Goal: Check status: Check status

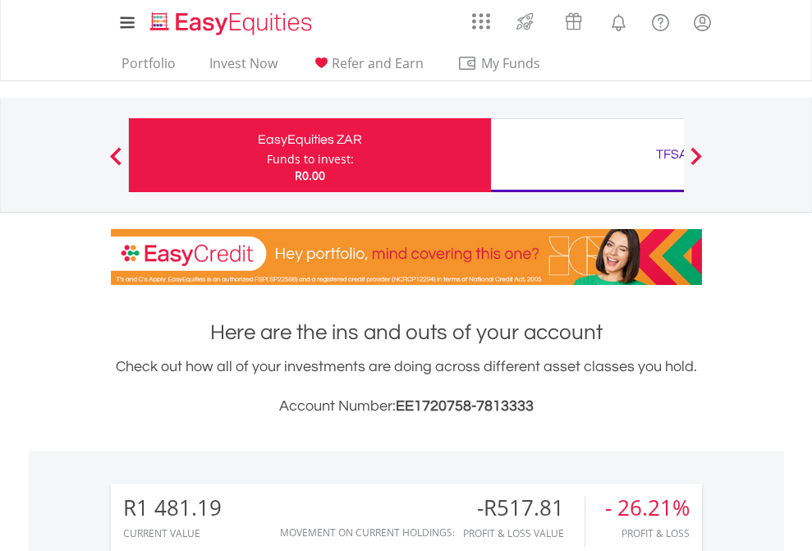
click at [267, 155] on div "Funds to invest:" at bounding box center [310, 159] width 87 height 16
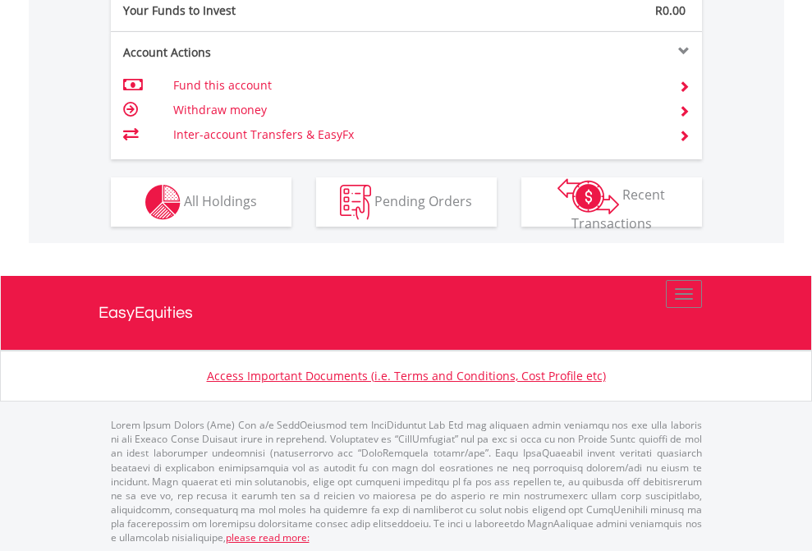
scroll to position [1640, 0]
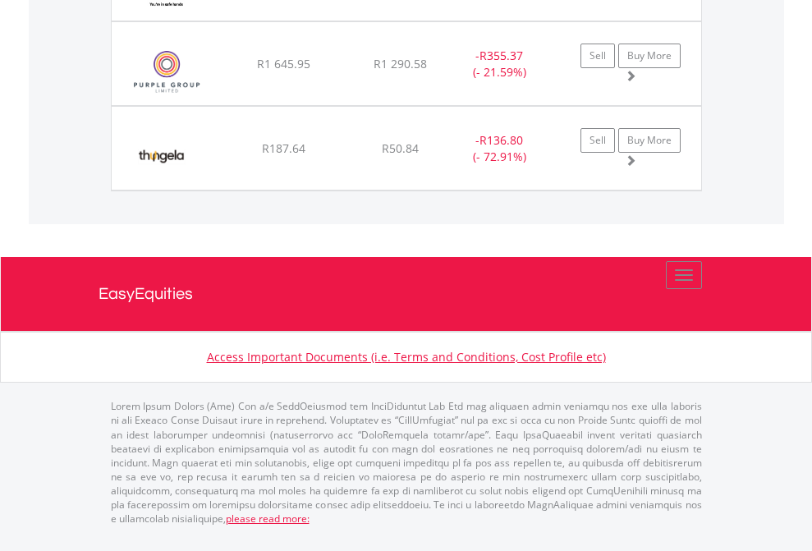
scroll to position [158, 258]
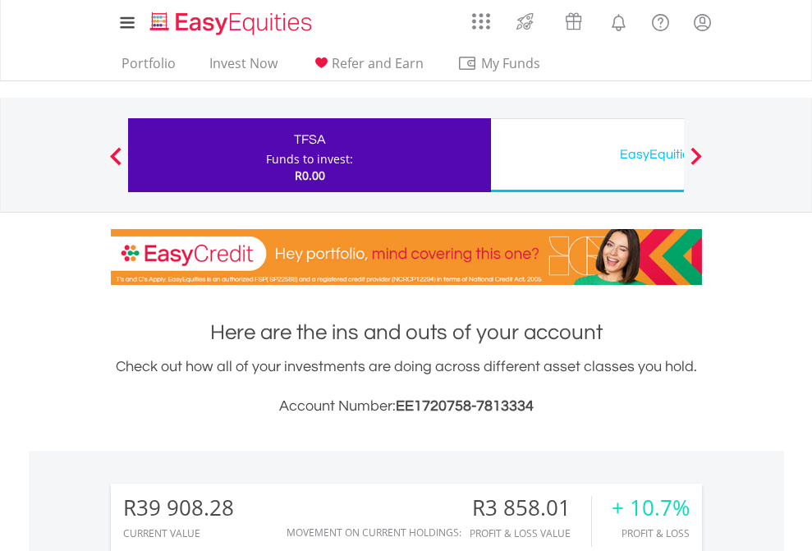
scroll to position [158, 258]
click at [587, 155] on div "EasyEquities USD" at bounding box center [672, 154] width 342 height 23
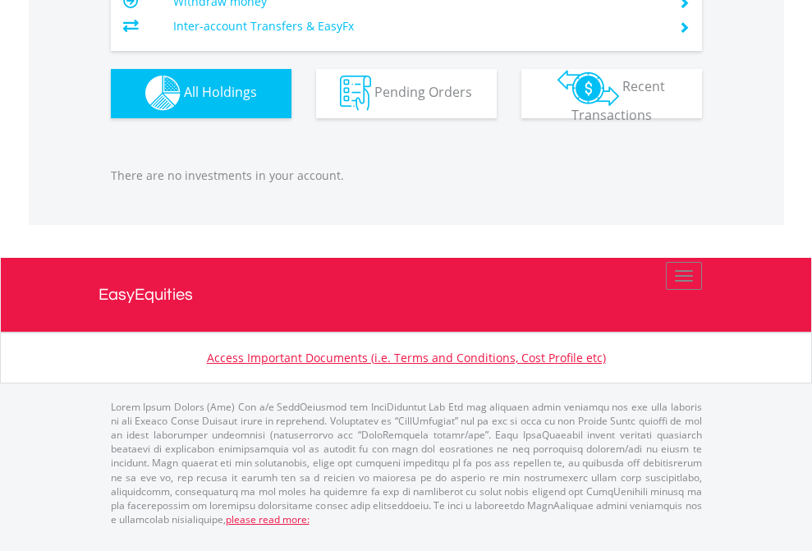
scroll to position [1626, 0]
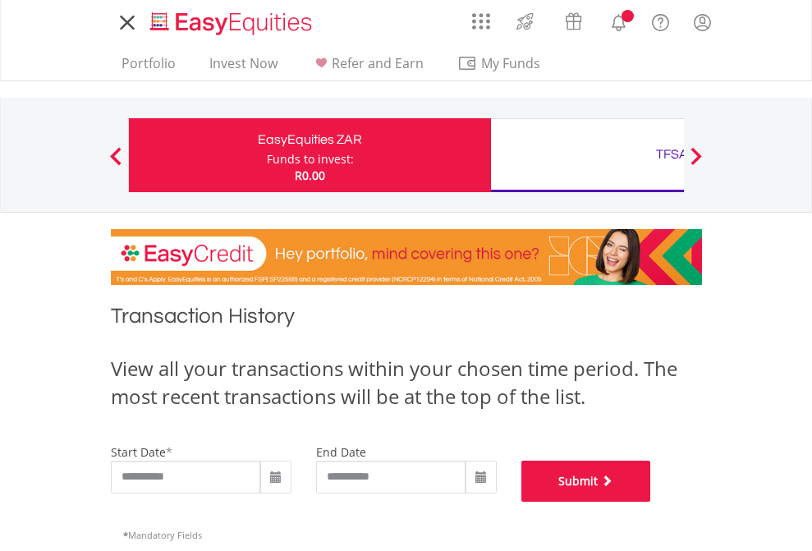
click at [651, 502] on button "Submit" at bounding box center [586, 481] width 130 height 41
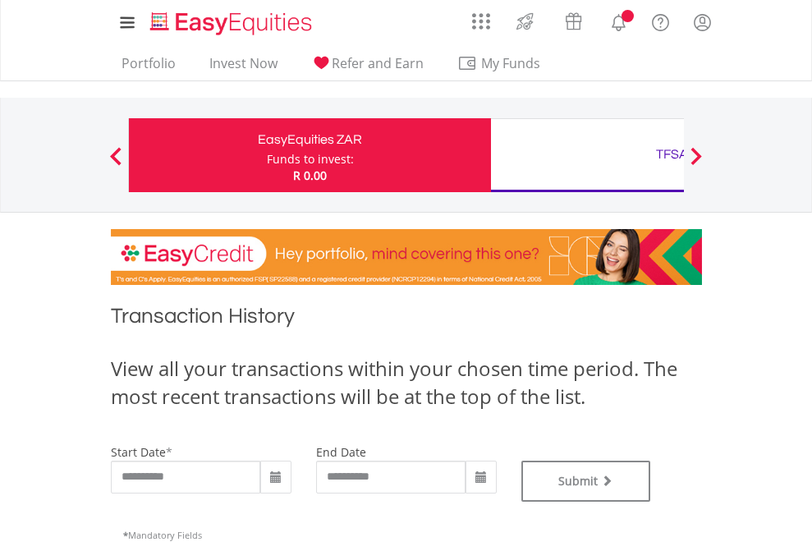
click at [587, 155] on div "TFSA" at bounding box center [672, 154] width 342 height 23
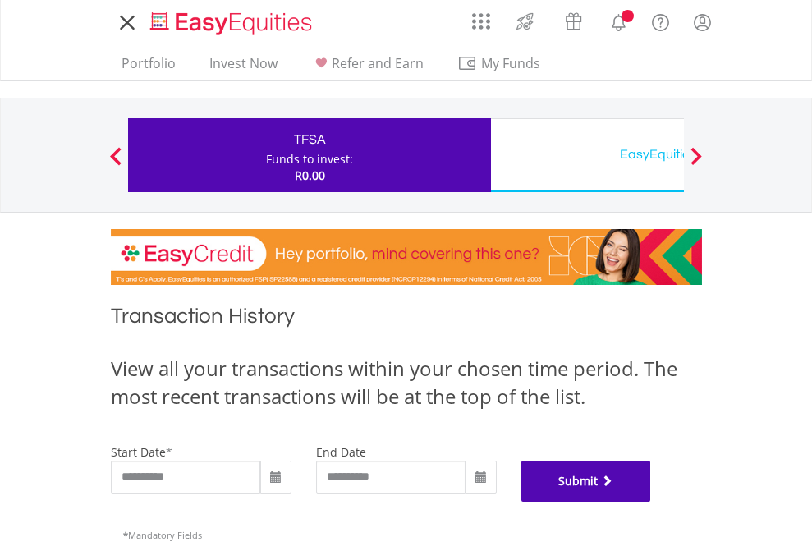
click at [651, 502] on button "Submit" at bounding box center [586, 481] width 130 height 41
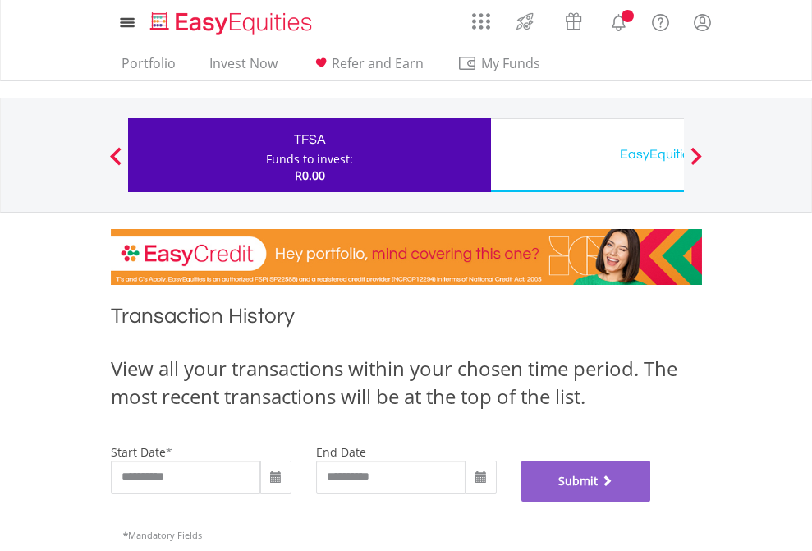
scroll to position [666, 0]
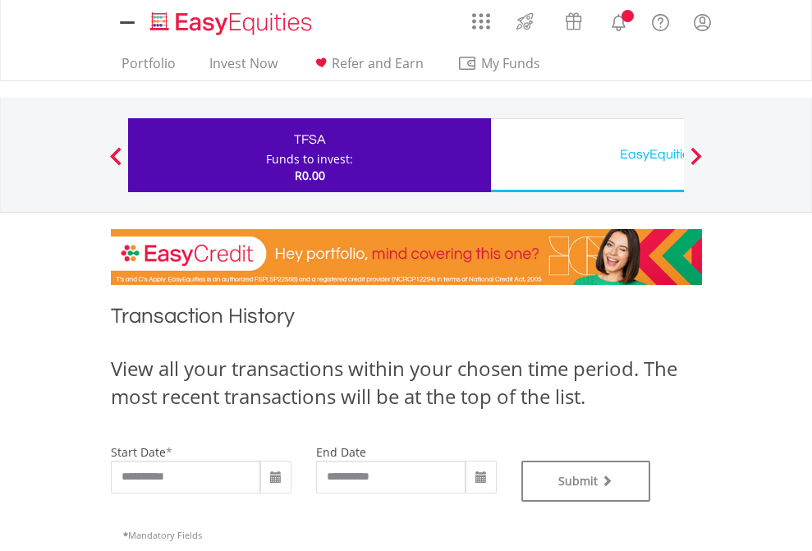
click at [587, 155] on div "EasyEquities USD" at bounding box center [672, 154] width 342 height 23
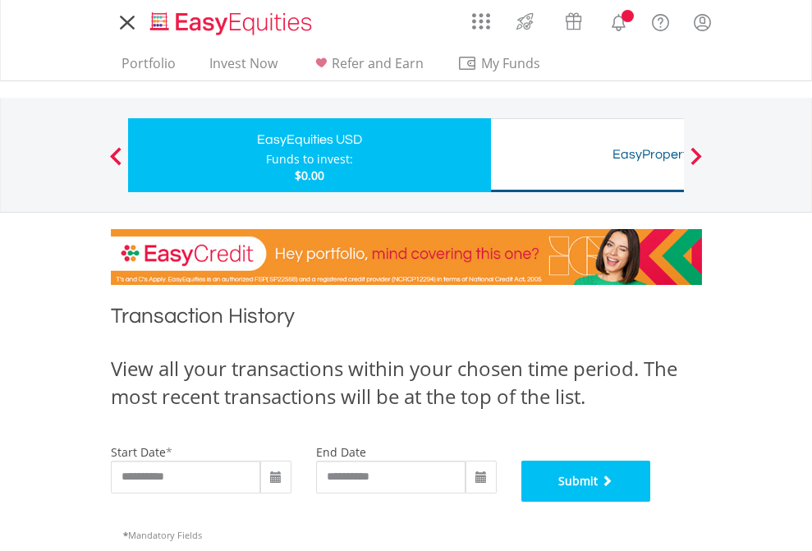
click at [651, 502] on button "Submit" at bounding box center [586, 481] width 130 height 41
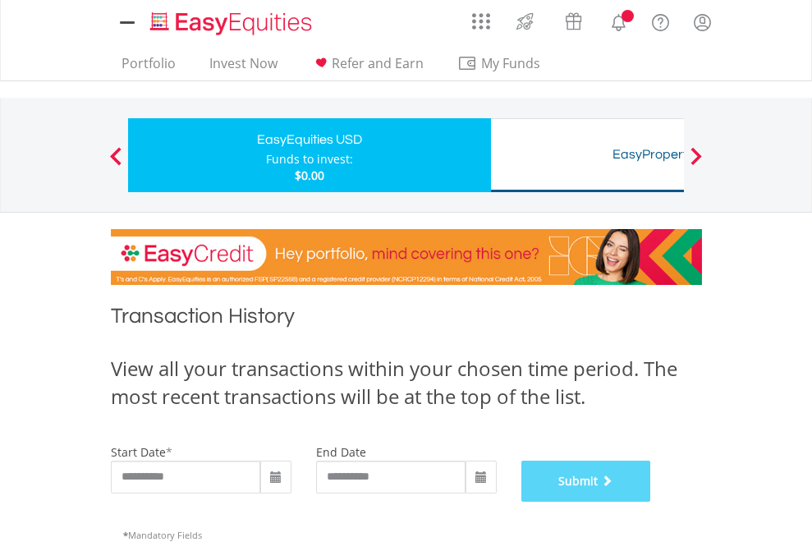
scroll to position [666, 0]
